Goal: Task Accomplishment & Management: Complete application form

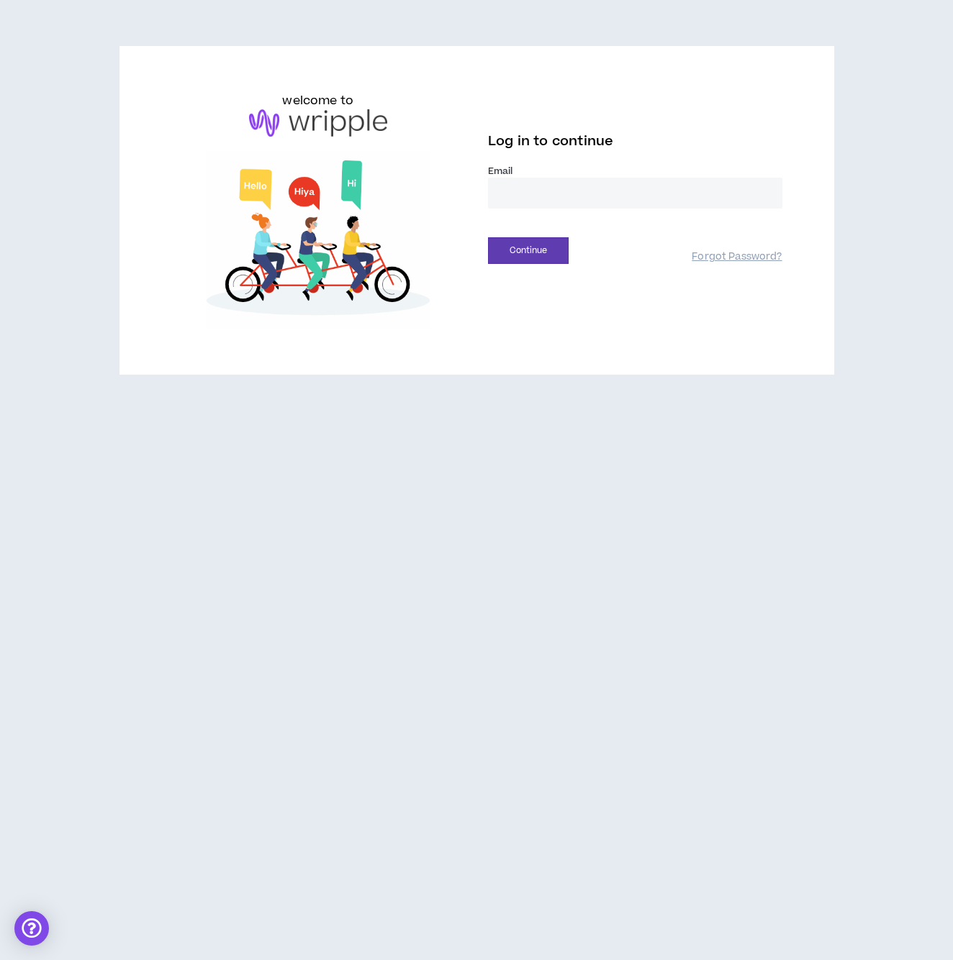
type input "**********"
click at [543, 259] on button "Continue" at bounding box center [528, 250] width 81 height 27
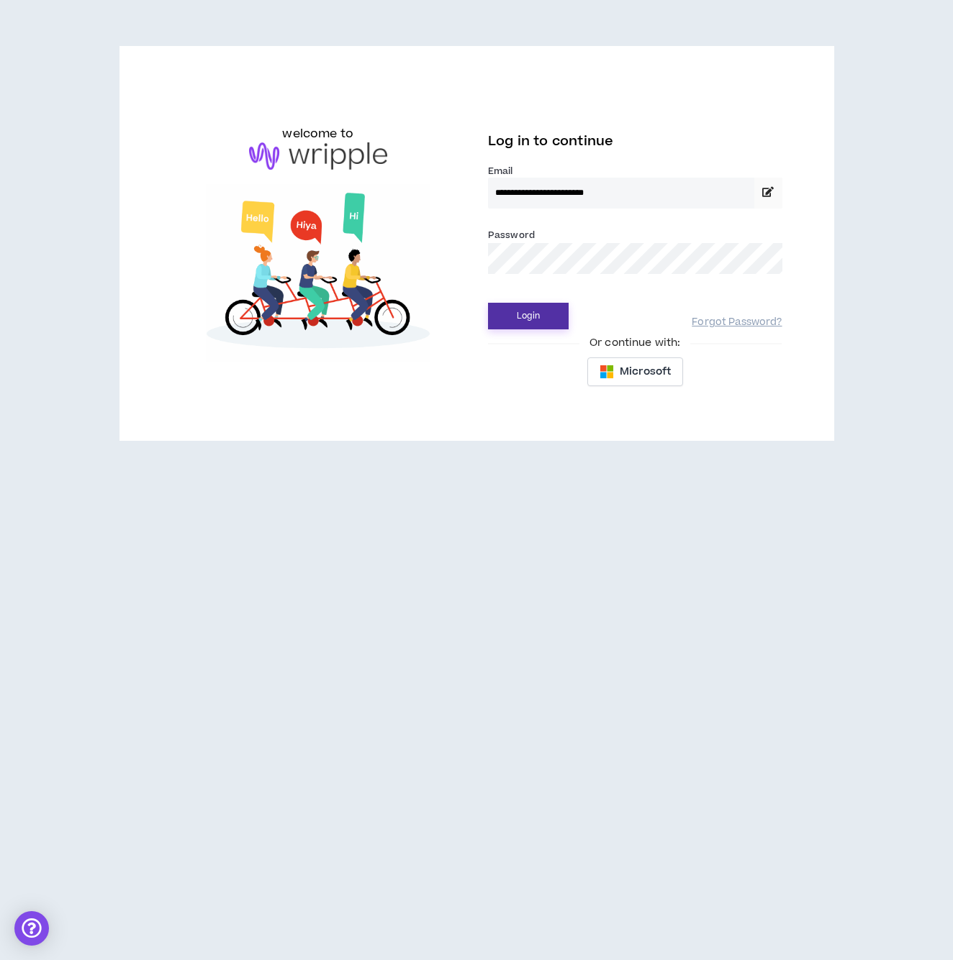
click at [542, 324] on button "Login" at bounding box center [528, 316] width 81 height 27
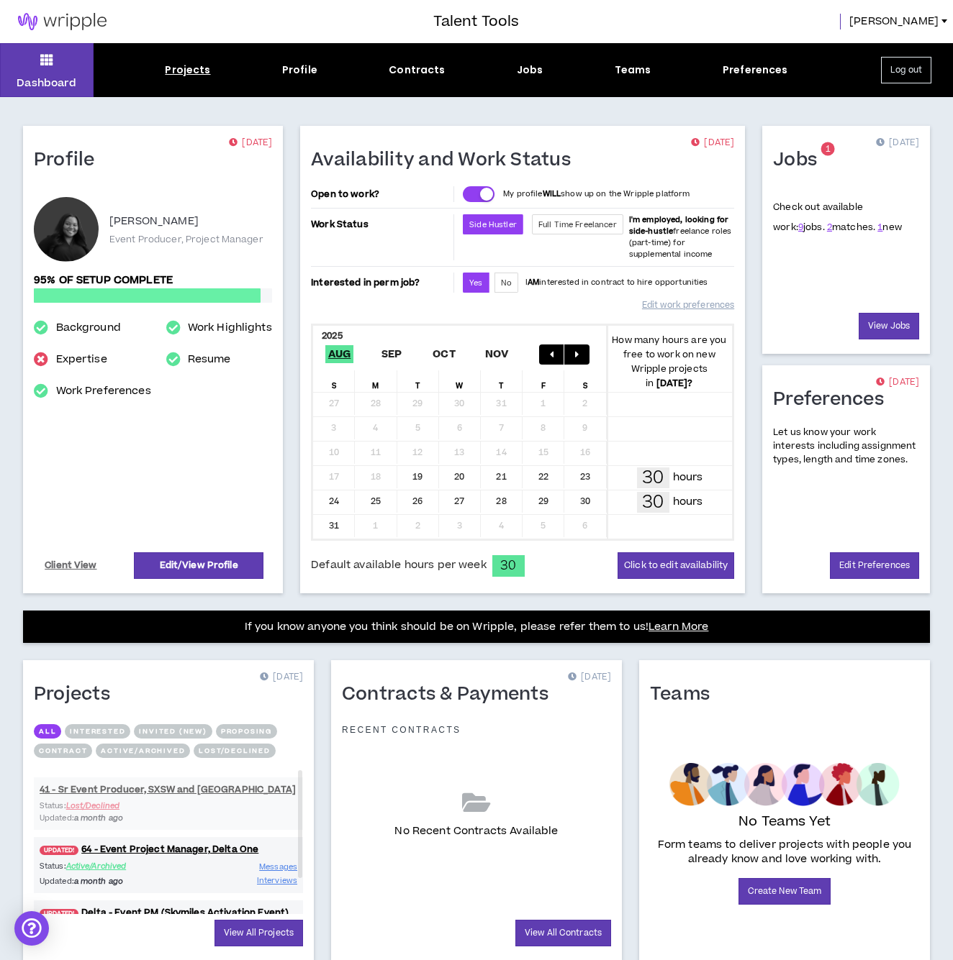
click at [189, 76] on div "Projects" at bounding box center [187, 70] width 45 height 15
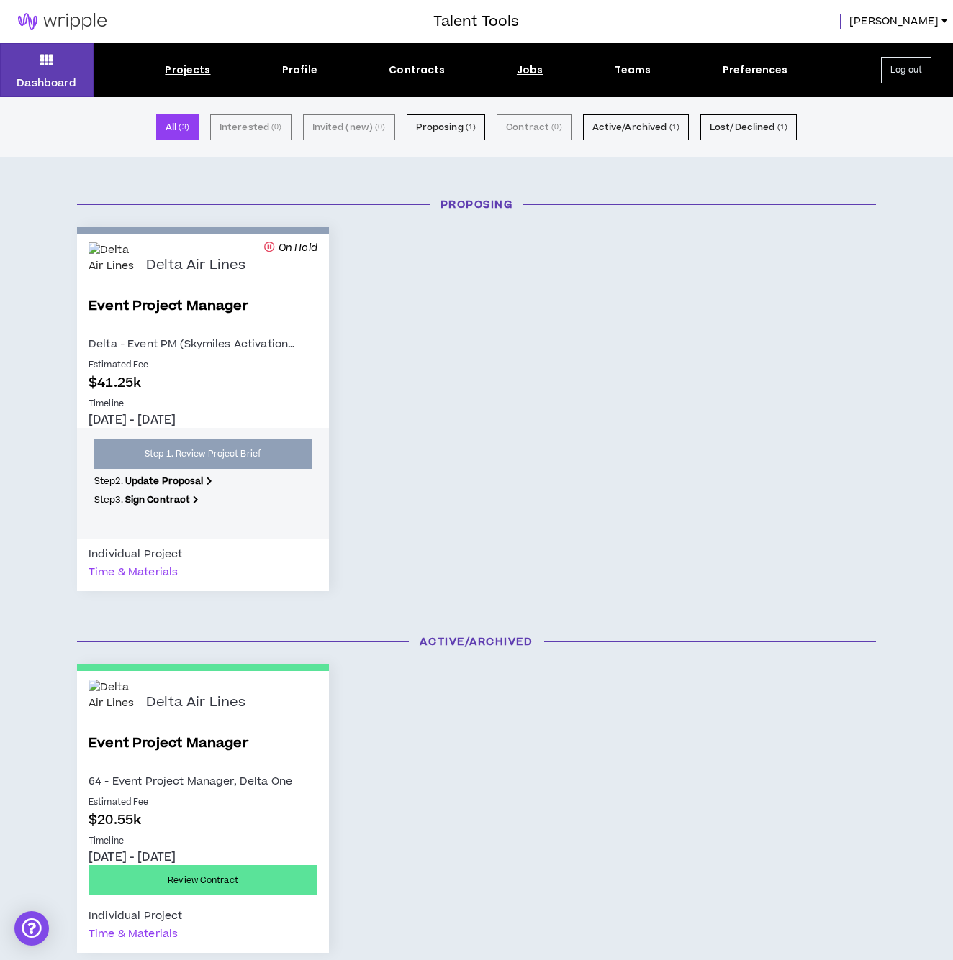
click at [523, 71] on div "Jobs" at bounding box center [530, 70] width 27 height 15
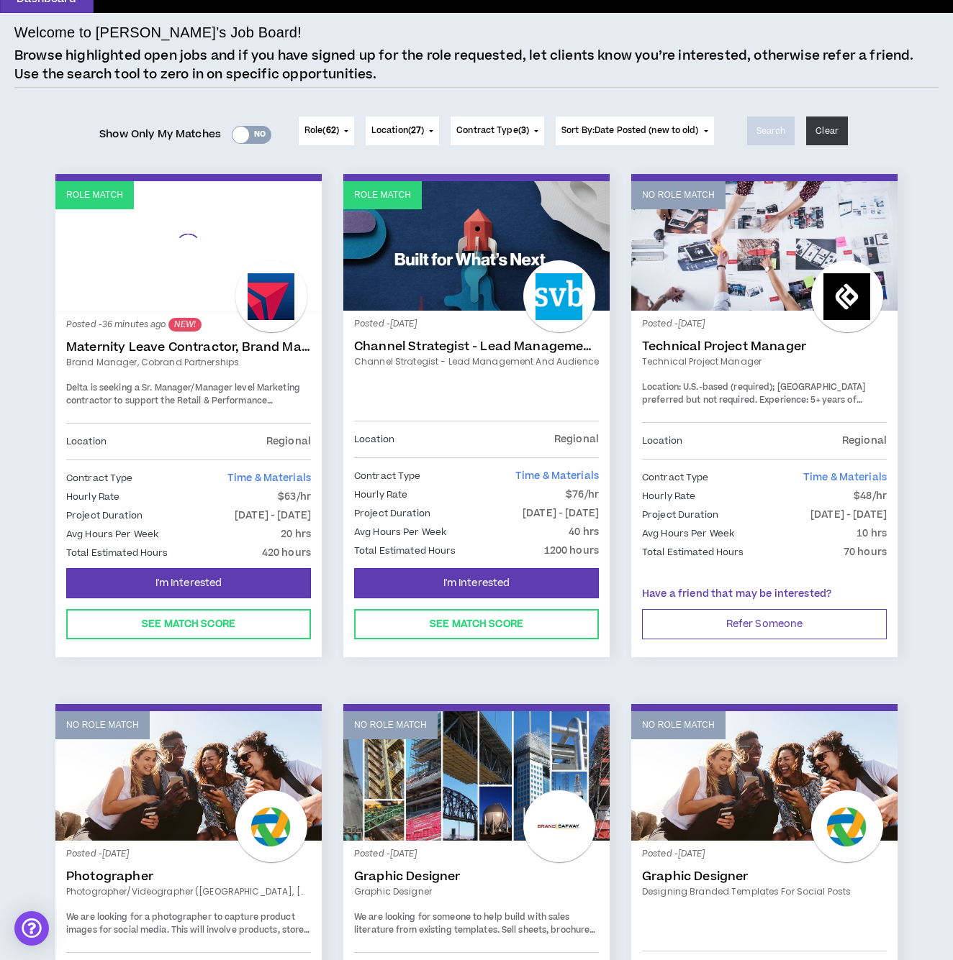
scroll to position [88, 0]
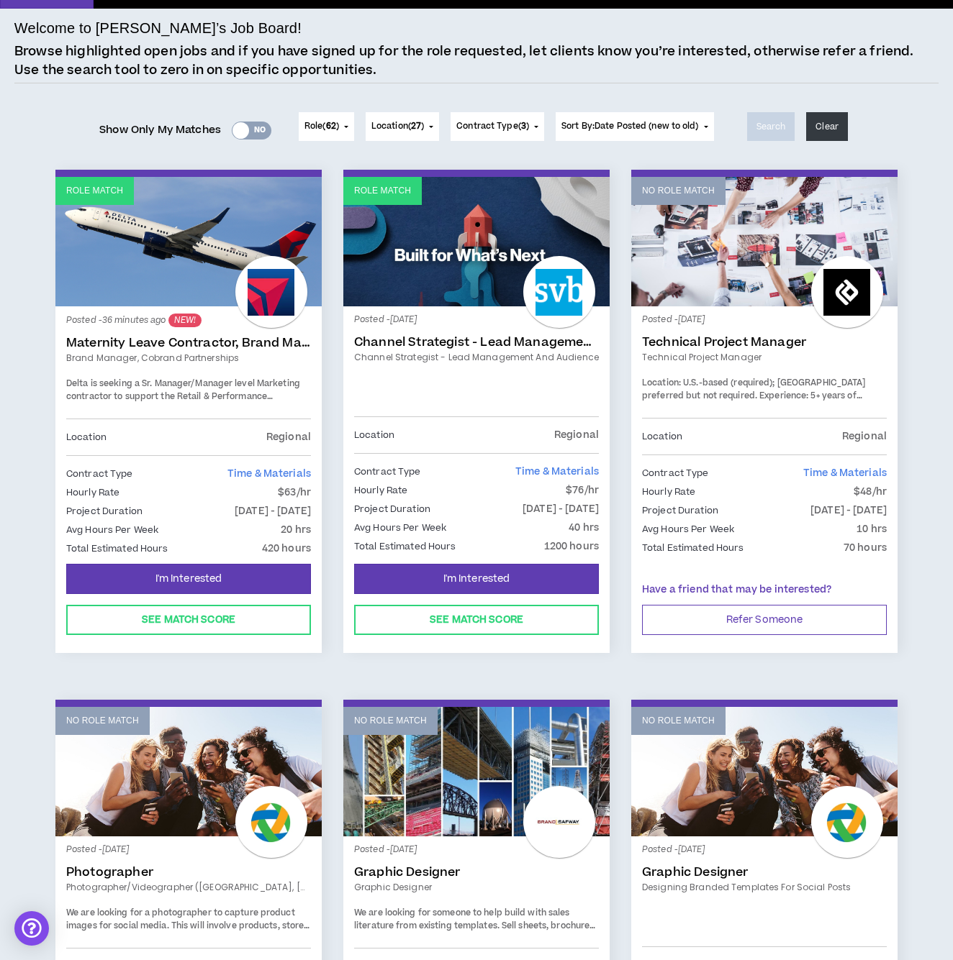
click at [151, 340] on link "Maternity Leave Contractor, Brand Marketing Manager (Cobrand Partnerships)" at bounding box center [188, 343] width 245 height 14
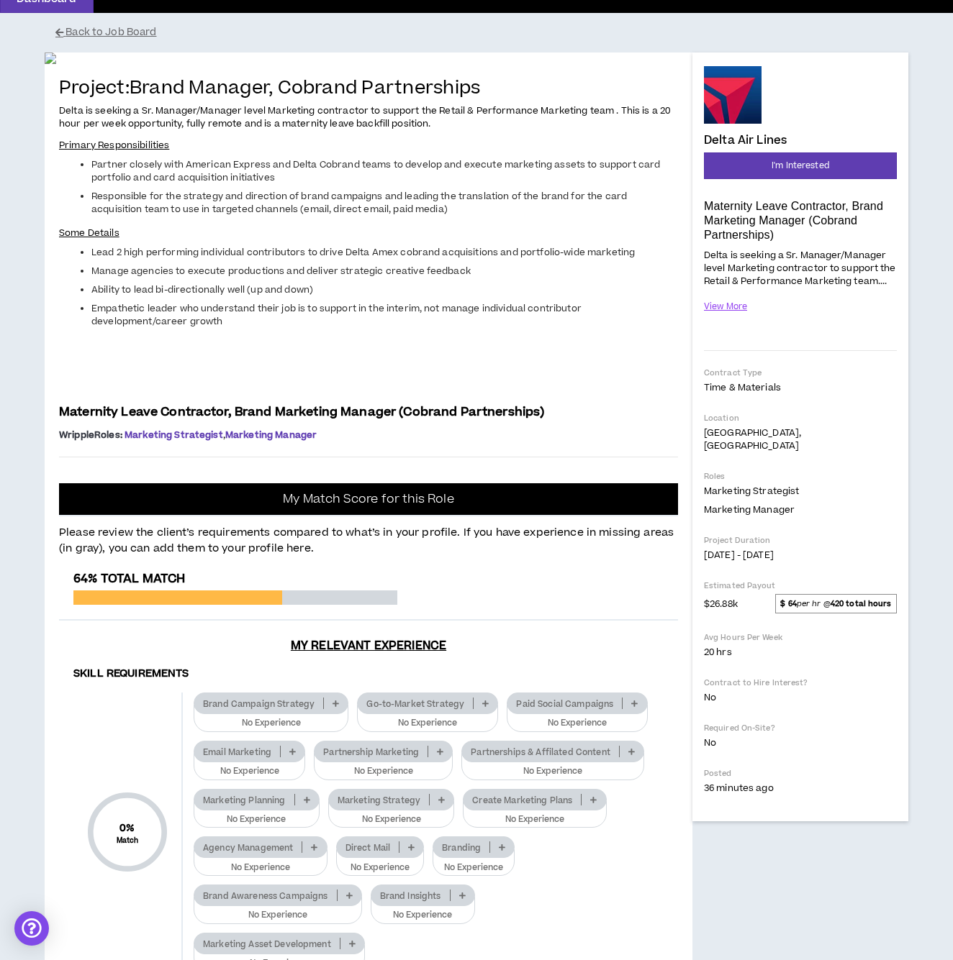
scroll to position [74, 0]
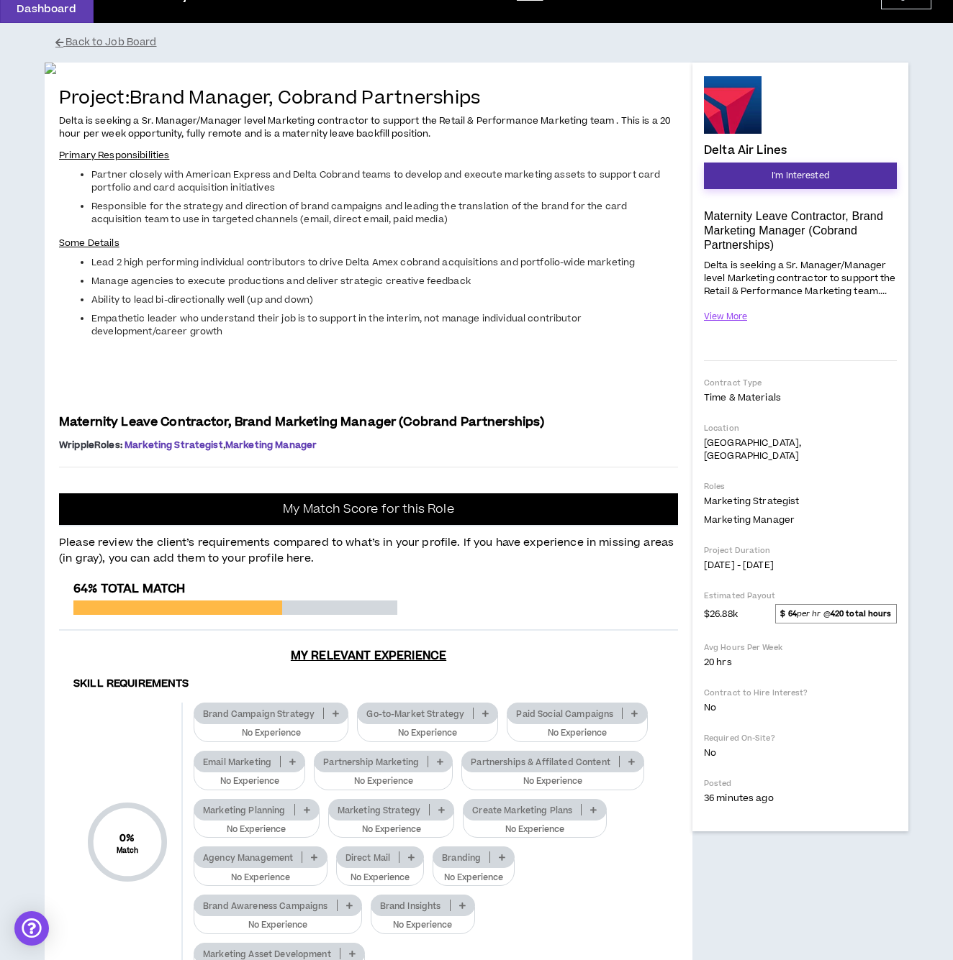
click at [784, 171] on span "I'm Interested" at bounding box center [800, 176] width 58 height 14
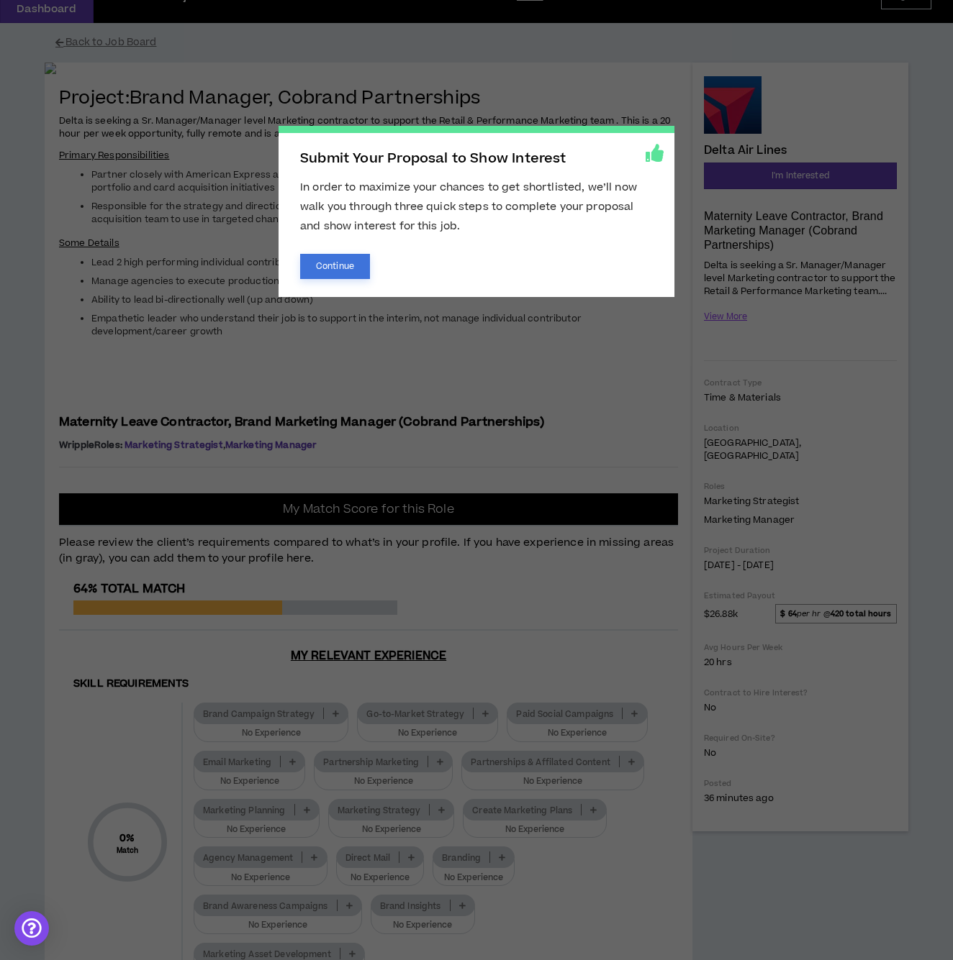
click at [337, 270] on button "Continue" at bounding box center [335, 266] width 70 height 25
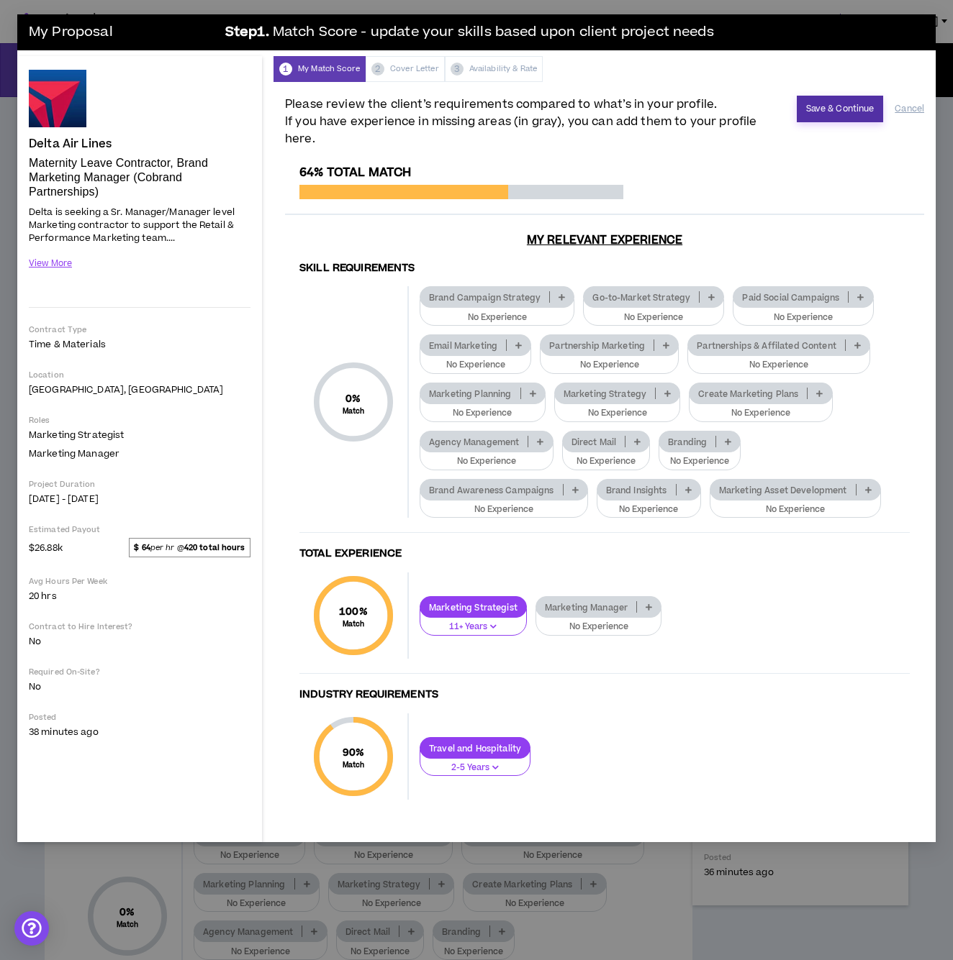
click at [806, 113] on button "Save & Continue" at bounding box center [839, 109] width 87 height 27
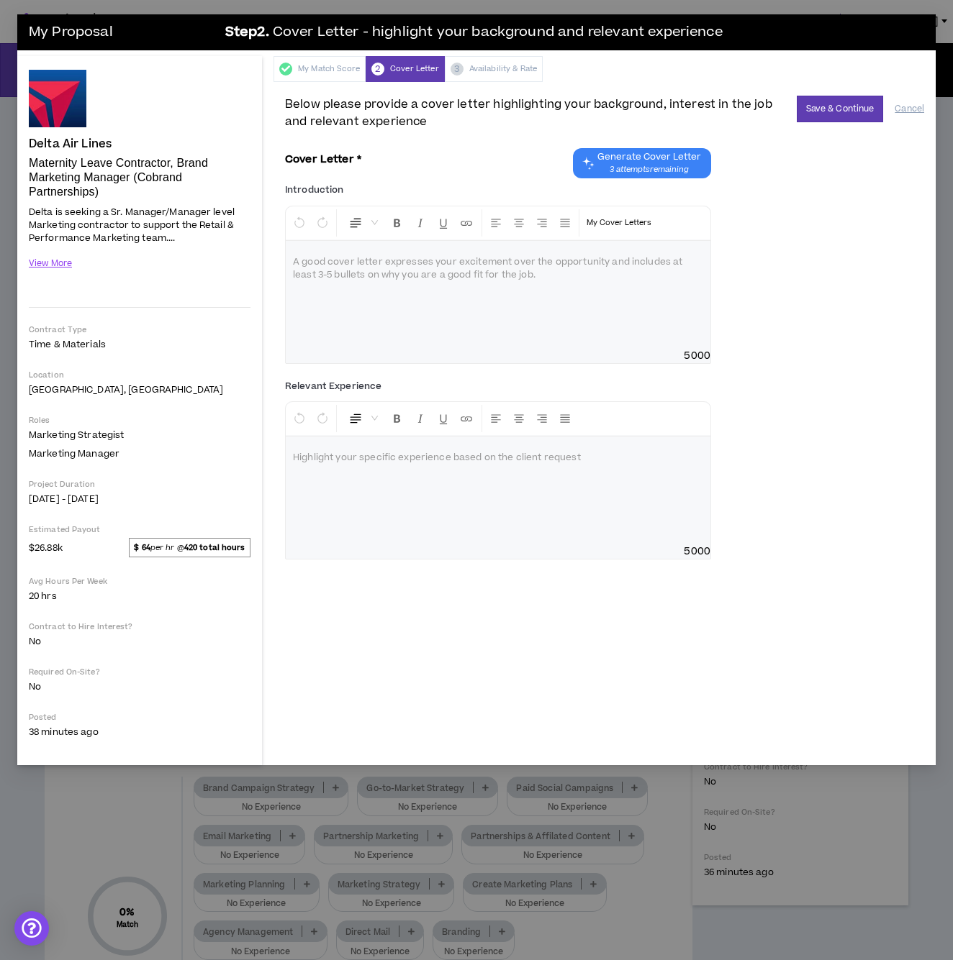
click at [478, 73] on div "My Match Score 2 Cover Letter 3 Availability & Rate" at bounding box center [604, 69] width 662 height 26
click at [906, 111] on button "Cancel" at bounding box center [908, 108] width 29 height 25
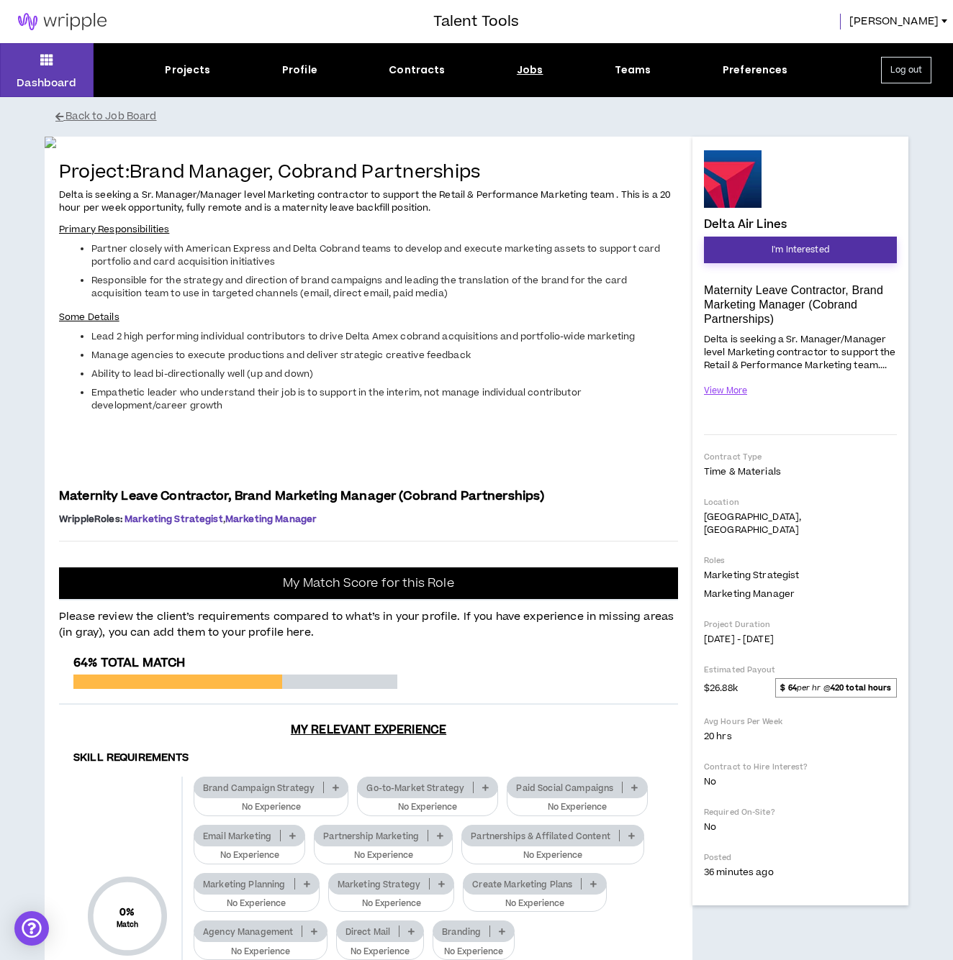
click at [740, 237] on button "I'm Interested" at bounding box center [800, 250] width 193 height 27
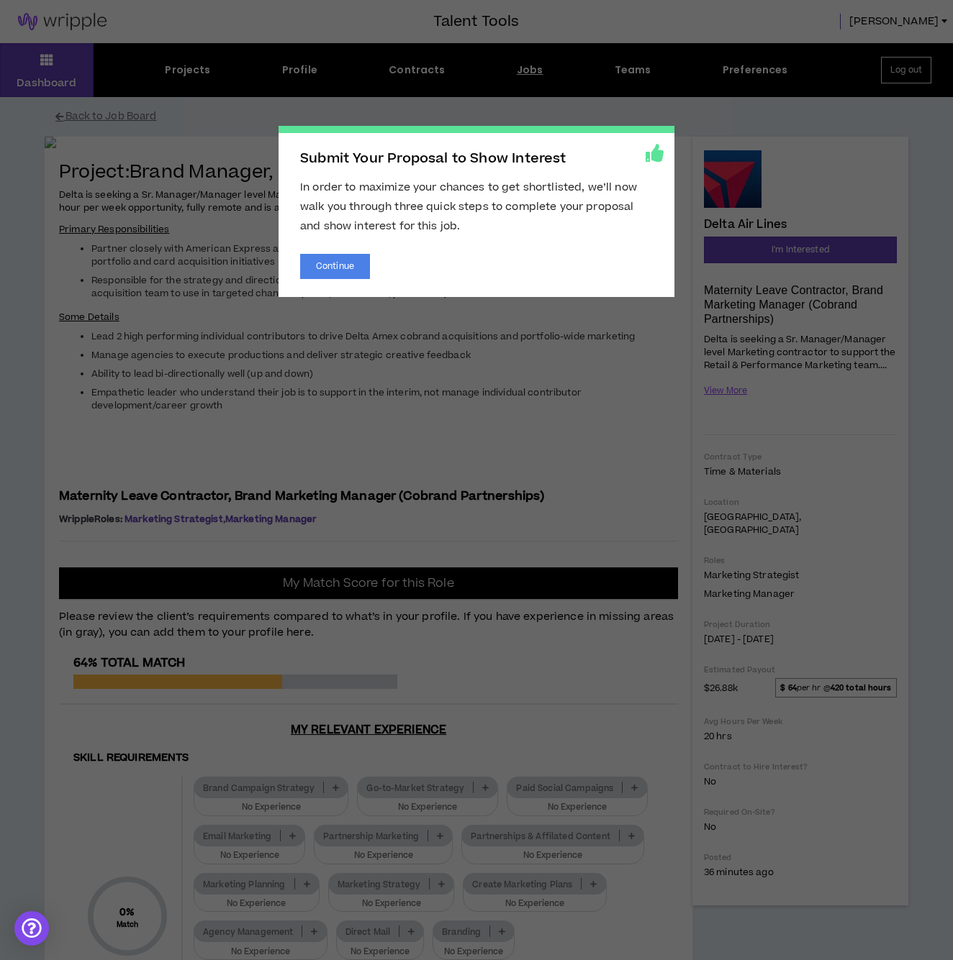
click at [530, 86] on span "Submit Your Proposal to Show Interest In order to maximize your chances to get …" at bounding box center [476, 480] width 953 height 960
